Goal: Communication & Community: Participate in discussion

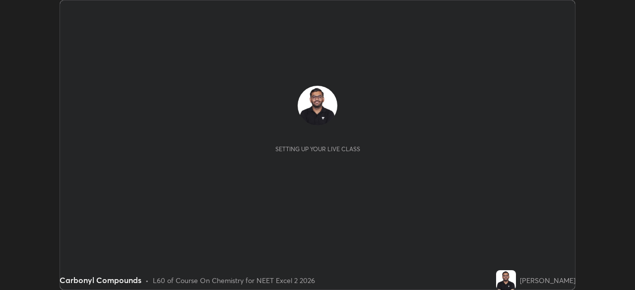
scroll to position [290, 634]
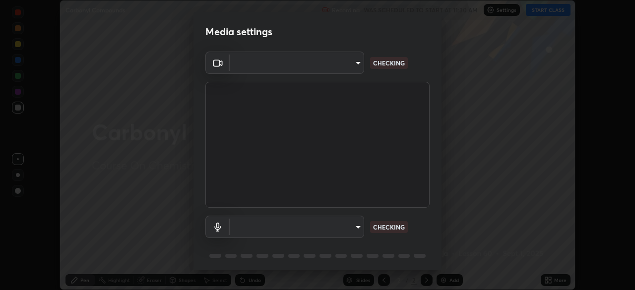
type input "f7a3972b1aa4ccc2bb278f1e0e3147348a18408e8ce32c2dd239d99c5c07823a"
click at [257, 225] on body "Erase all Carbonyl Compounds Recording WAS SCHEDULED TO START AT 11:30 AM Setti…" at bounding box center [317, 145] width 635 height 290
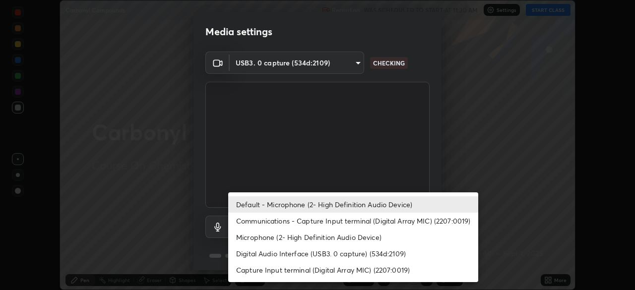
click at [264, 221] on li "Communications - Capture Input terminal (Digital Array MIC) (2207:0019)" at bounding box center [353, 221] width 250 height 16
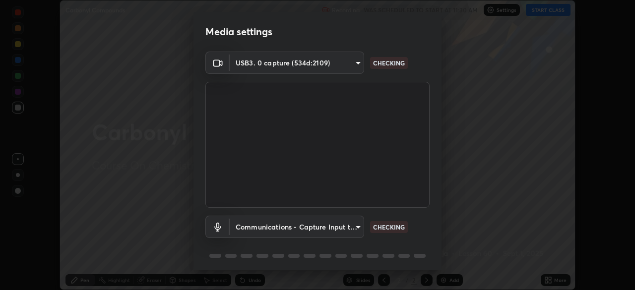
click at [267, 222] on body "Erase all Carbonyl Compounds Recording WAS SCHEDULED TO START AT 11:30 AM Setti…" at bounding box center [317, 145] width 635 height 290
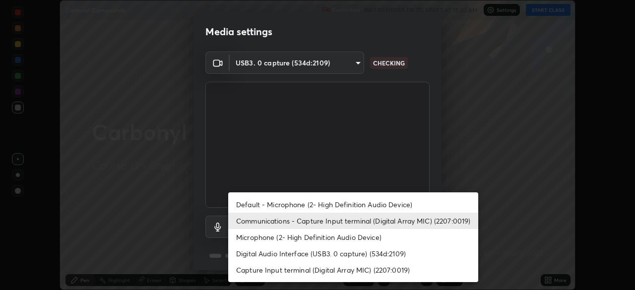
click at [269, 199] on li "Default - Microphone (2- High Definition Audio Device)" at bounding box center [353, 204] width 250 height 16
type input "default"
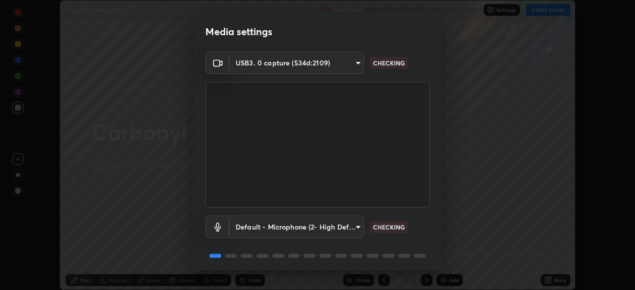
scroll to position [35, 0]
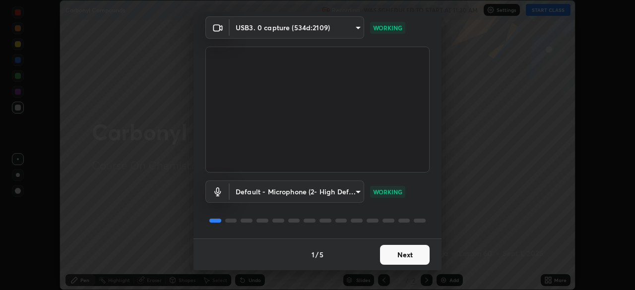
click at [409, 254] on button "Next" at bounding box center [405, 255] width 50 height 20
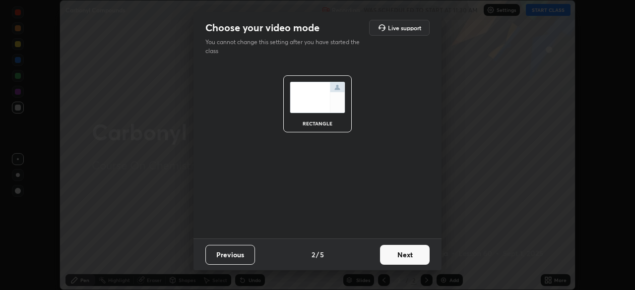
scroll to position [0, 0]
click at [409, 254] on button "Next" at bounding box center [405, 255] width 50 height 20
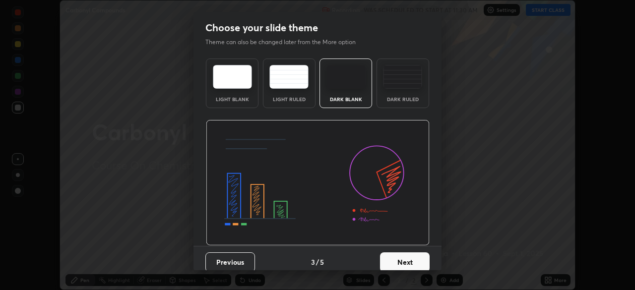
click at [390, 97] on div "Dark Ruled" at bounding box center [403, 99] width 40 height 5
click at [412, 256] on button "Next" at bounding box center [405, 262] width 50 height 20
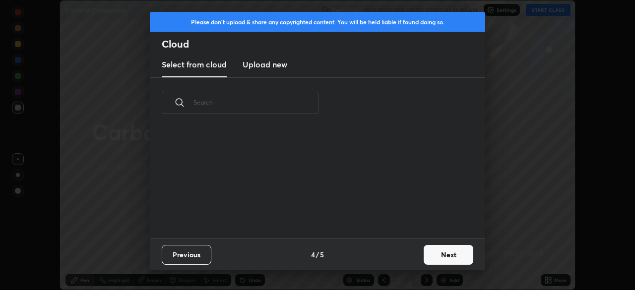
scroll to position [110, 318]
click at [438, 254] on button "Next" at bounding box center [448, 255] width 50 height 20
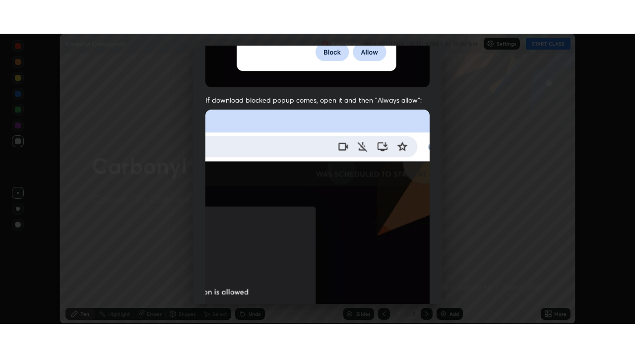
scroll to position [237, 0]
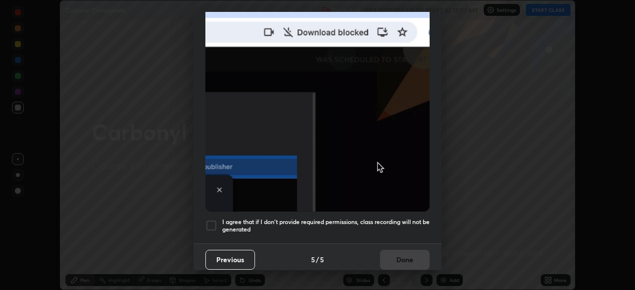
click at [350, 218] on h5 "I agree that if I don't provide required permissions, class recording will not …" at bounding box center [325, 225] width 207 height 15
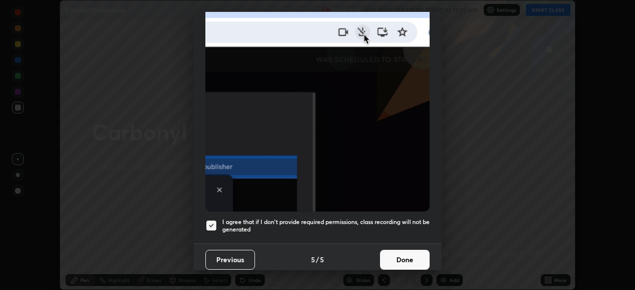
click at [397, 254] on button "Done" at bounding box center [405, 260] width 50 height 20
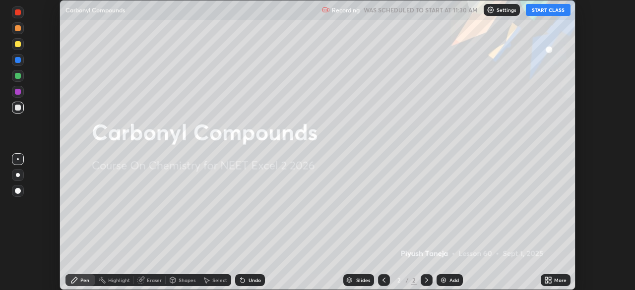
click at [546, 10] on button "START CLASS" at bounding box center [548, 10] width 45 height 12
click at [561, 280] on div "More" at bounding box center [560, 280] width 12 height 5
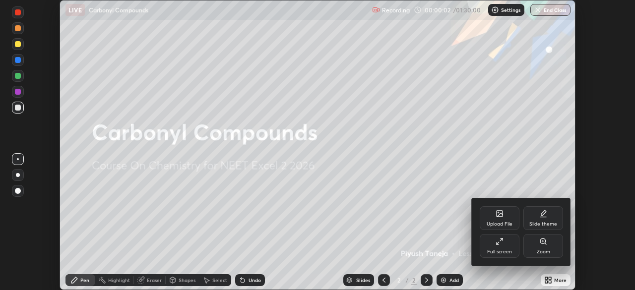
click at [510, 247] on div "Full screen" at bounding box center [499, 246] width 40 height 24
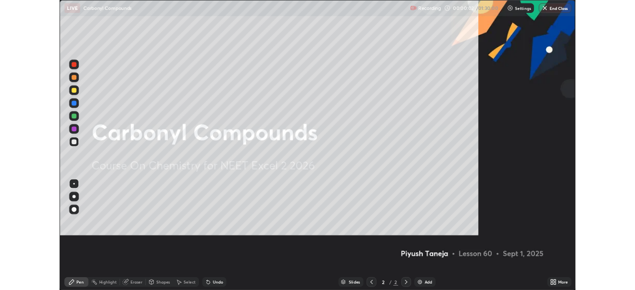
scroll to position [357, 635]
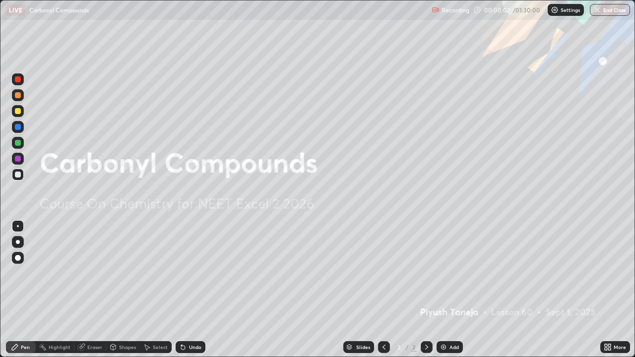
click at [451, 290] on div "Add" at bounding box center [449, 347] width 26 height 12
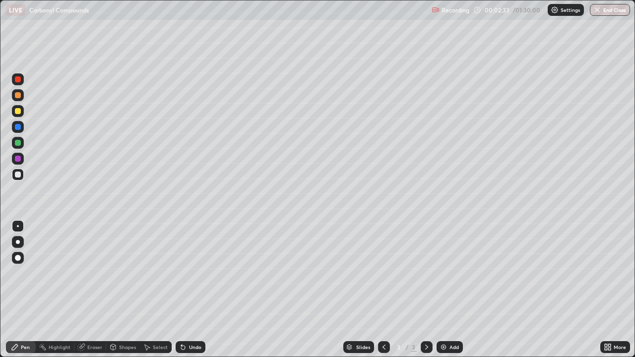
click at [188, 290] on div "Undo" at bounding box center [191, 347] width 30 height 12
click at [612, 290] on div "More" at bounding box center [615, 347] width 30 height 12
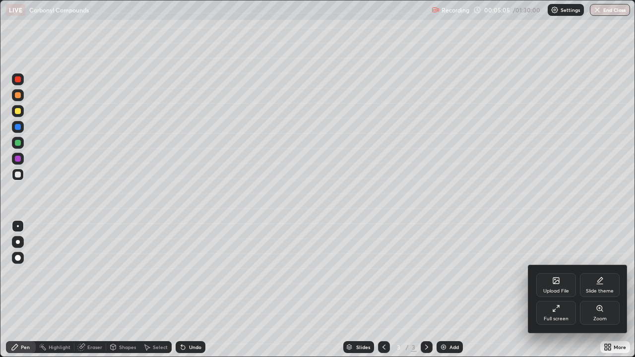
click at [565, 290] on div "Full screen" at bounding box center [556, 313] width 40 height 24
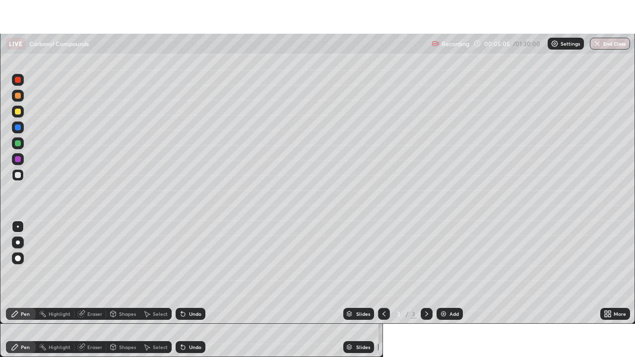
scroll to position [49287, 48942]
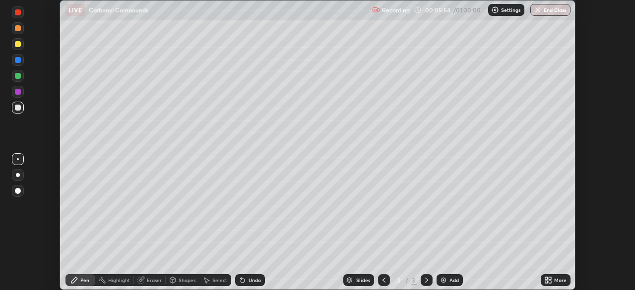
click at [553, 279] on div "More" at bounding box center [555, 280] width 30 height 12
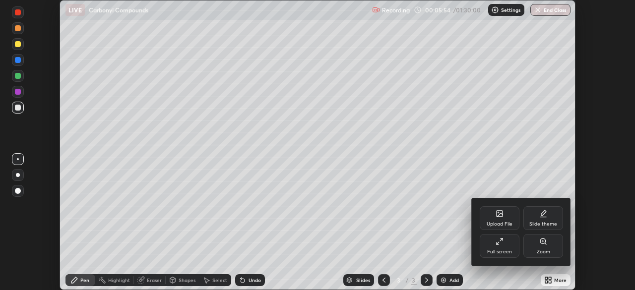
click at [511, 243] on div "Full screen" at bounding box center [499, 246] width 40 height 24
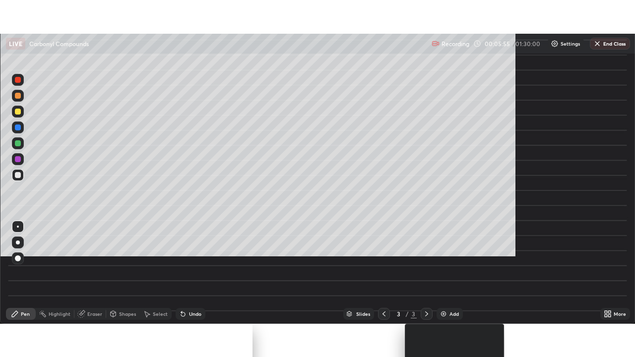
scroll to position [357, 635]
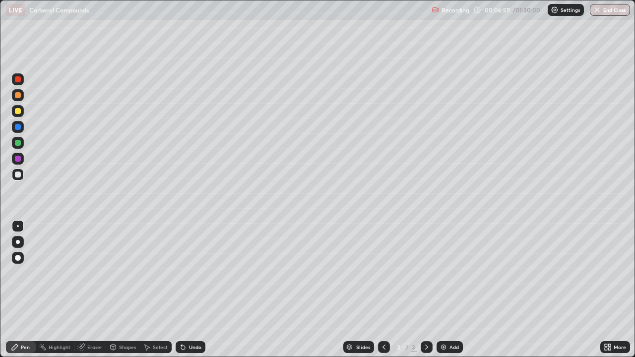
click at [92, 290] on div "Eraser" at bounding box center [90, 347] width 32 height 12
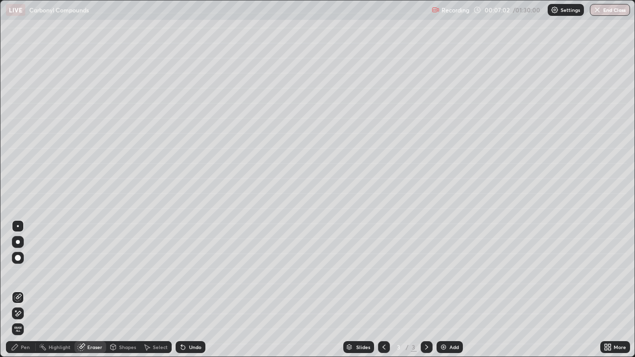
click at [28, 290] on div "Pen" at bounding box center [25, 347] width 9 height 5
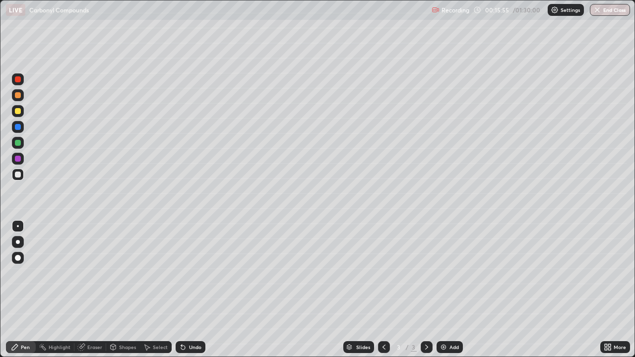
click at [447, 290] on div "Add" at bounding box center [449, 347] width 26 height 12
click at [185, 290] on div "Undo" at bounding box center [191, 347] width 30 height 12
click at [181, 290] on icon at bounding box center [183, 348] width 4 height 4
click at [189, 290] on div "Undo" at bounding box center [195, 347] width 12 height 5
click at [194, 290] on div "Undo" at bounding box center [191, 347] width 30 height 12
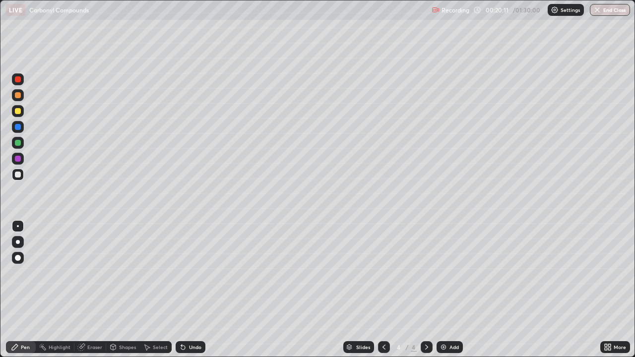
click at [193, 290] on div "Undo" at bounding box center [191, 347] width 30 height 12
click at [449, 290] on div "Add" at bounding box center [453, 347] width 9 height 5
click at [197, 290] on div "Undo" at bounding box center [195, 347] width 12 height 5
click at [383, 290] on icon at bounding box center [384, 347] width 8 height 8
click at [425, 290] on icon at bounding box center [426, 347] width 8 height 8
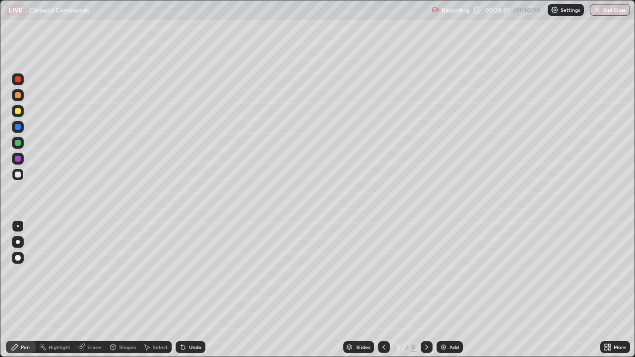
click at [446, 290] on img at bounding box center [443, 347] width 8 height 8
click at [382, 290] on icon at bounding box center [384, 347] width 8 height 8
click at [383, 290] on icon at bounding box center [384, 347] width 8 height 8
click at [425, 290] on icon at bounding box center [426, 347] width 8 height 8
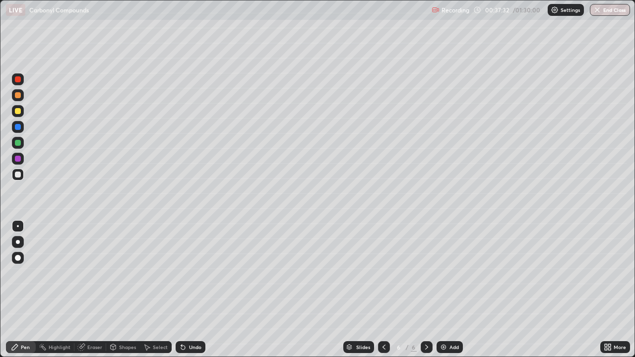
click at [192, 290] on div "Undo" at bounding box center [195, 347] width 12 height 5
click at [92, 290] on div "Eraser" at bounding box center [94, 347] width 15 height 5
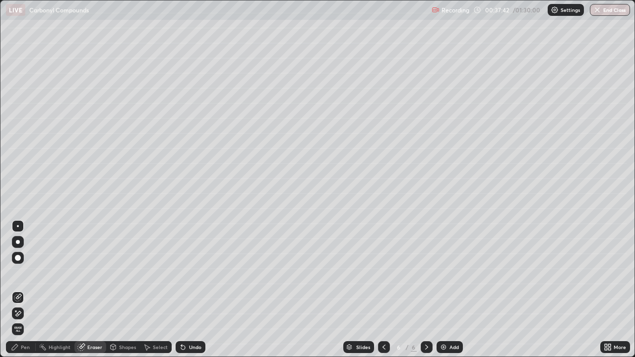
click at [24, 290] on div "Pen" at bounding box center [25, 347] width 9 height 5
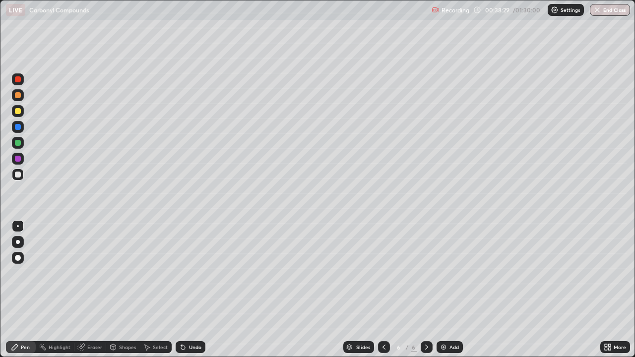
click at [77, 290] on icon at bounding box center [81, 347] width 8 height 8
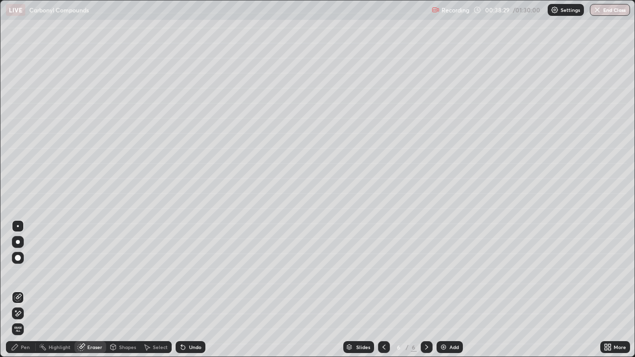
click at [89, 290] on div "Eraser" at bounding box center [94, 347] width 15 height 5
click at [24, 290] on div "Pen" at bounding box center [21, 347] width 30 height 12
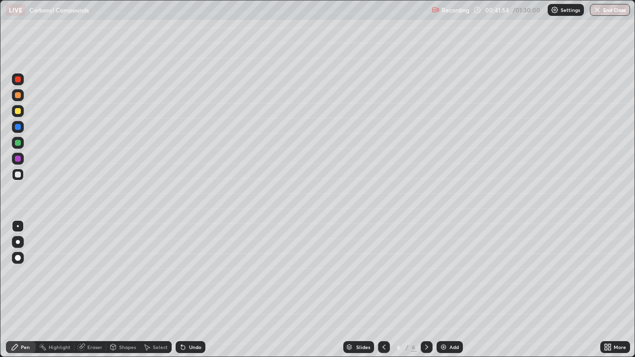
click at [383, 290] on icon at bounding box center [384, 347] width 8 height 8
click at [425, 290] on icon at bounding box center [426, 347] width 8 height 8
click at [446, 290] on div "Add" at bounding box center [449, 347] width 26 height 12
click at [443, 290] on img at bounding box center [443, 347] width 8 height 8
click at [383, 290] on icon at bounding box center [384, 347] width 8 height 8
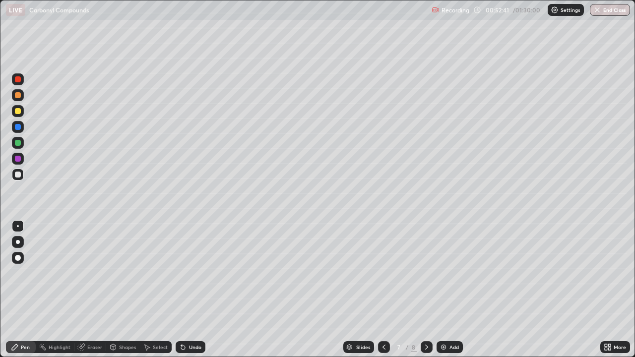
click at [423, 290] on icon at bounding box center [426, 347] width 8 height 8
click at [444, 290] on img at bounding box center [443, 347] width 8 height 8
click at [379, 290] on div at bounding box center [384, 347] width 12 height 12
click at [87, 290] on div "Eraser" at bounding box center [94, 347] width 15 height 5
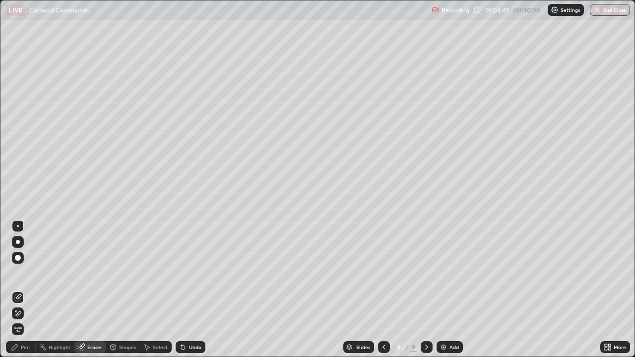
click at [21, 290] on div "Pen" at bounding box center [25, 347] width 9 height 5
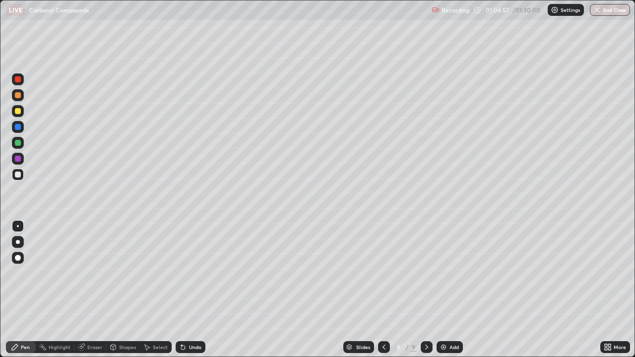
click at [425, 290] on icon at bounding box center [426, 347] width 8 height 8
click at [452, 290] on div "Add" at bounding box center [453, 347] width 9 height 5
click at [193, 290] on div "Undo" at bounding box center [195, 347] width 12 height 5
click at [192, 290] on div "Undo" at bounding box center [195, 347] width 12 height 5
click at [196, 290] on div "Undo" at bounding box center [195, 347] width 12 height 5
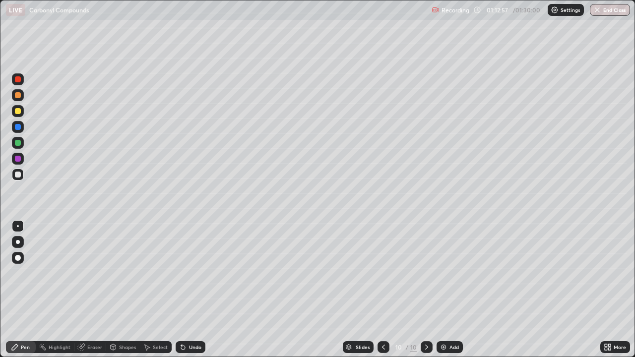
click at [192, 290] on div "Undo" at bounding box center [195, 347] width 12 height 5
click at [193, 290] on div "Undo" at bounding box center [195, 347] width 12 height 5
click at [195, 290] on div "Undo" at bounding box center [195, 347] width 12 height 5
click at [19, 112] on div at bounding box center [18, 111] width 6 height 6
click at [20, 95] on div at bounding box center [18, 95] width 6 height 6
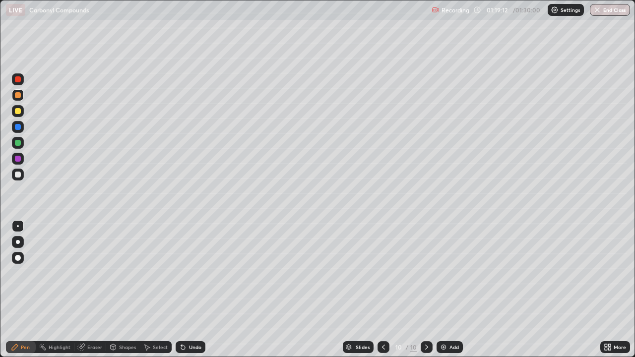
click at [17, 175] on div at bounding box center [18, 175] width 6 height 6
click at [22, 115] on div at bounding box center [18, 111] width 12 height 12
click at [0, 290] on div "Setting up your live class" at bounding box center [317, 178] width 635 height 357
click at [611, 12] on button "End Class" at bounding box center [609, 10] width 40 height 12
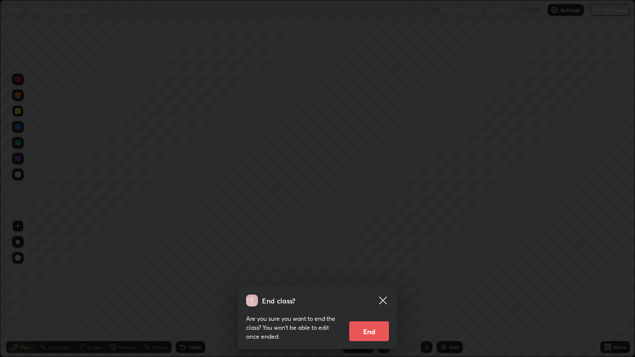
click at [383, 290] on icon at bounding box center [382, 299] width 7 height 7
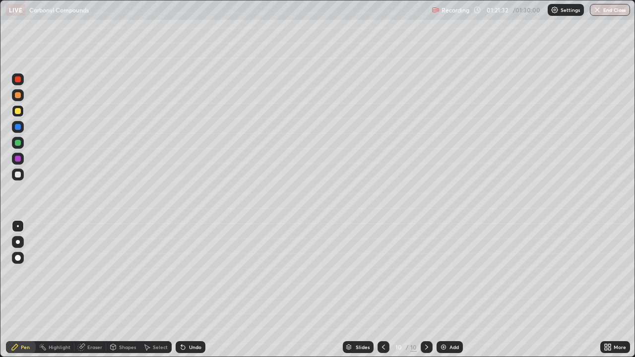
click at [605, 8] on button "End Class" at bounding box center [609, 10] width 40 height 12
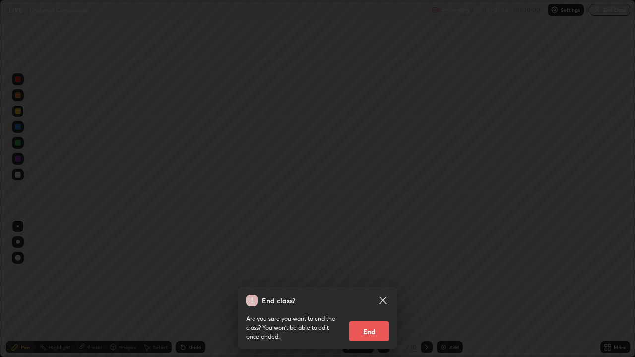
click at [373, 290] on button "End" at bounding box center [369, 331] width 40 height 20
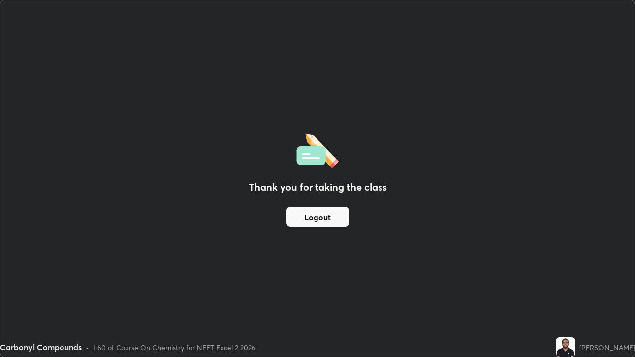
click at [327, 218] on button "Logout" at bounding box center [317, 217] width 63 height 20
click at [325, 219] on button "Logout" at bounding box center [317, 217] width 63 height 20
